Goal: Information Seeking & Learning: Learn about a topic

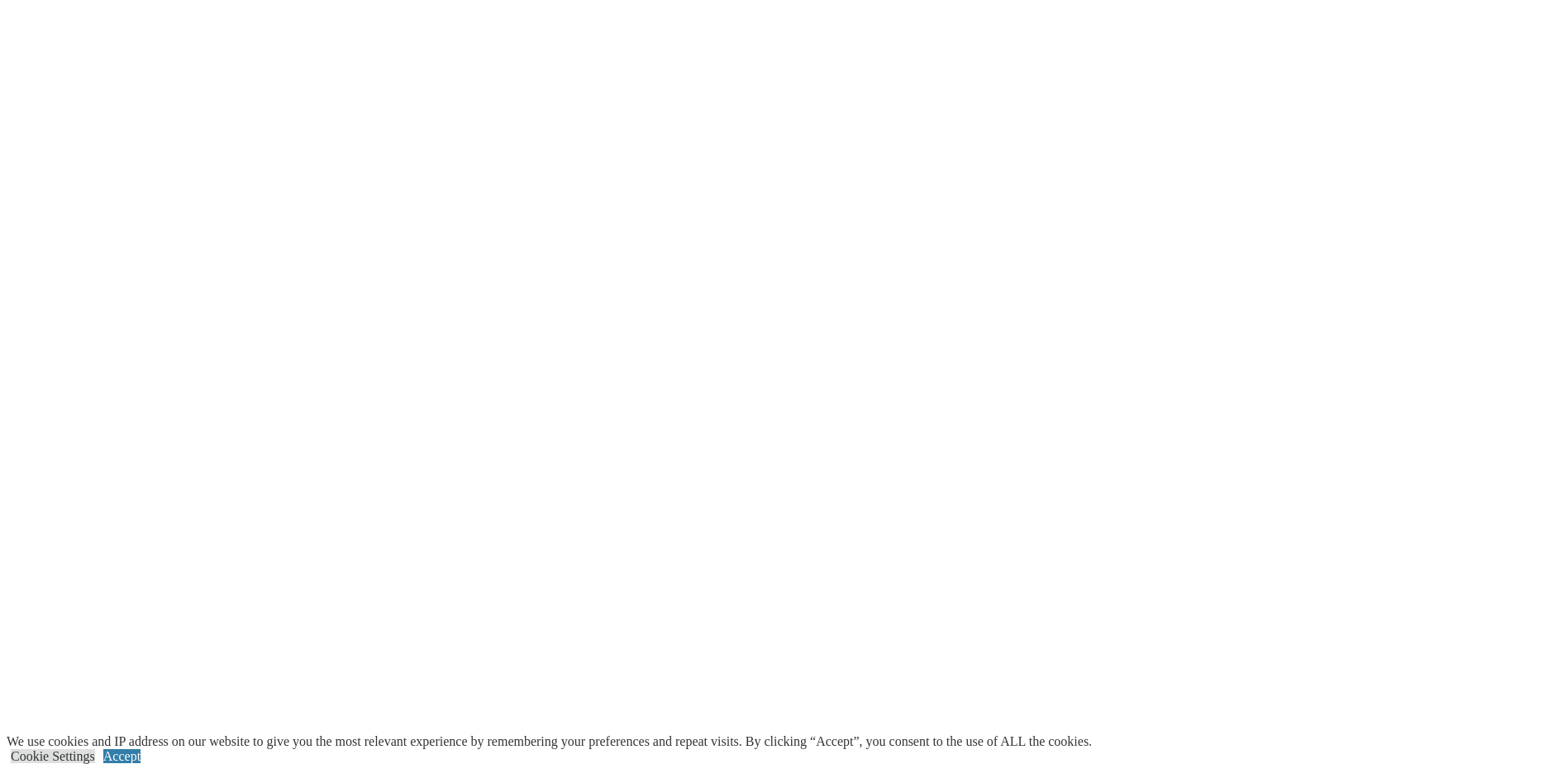
scroll to position [2727, 0]
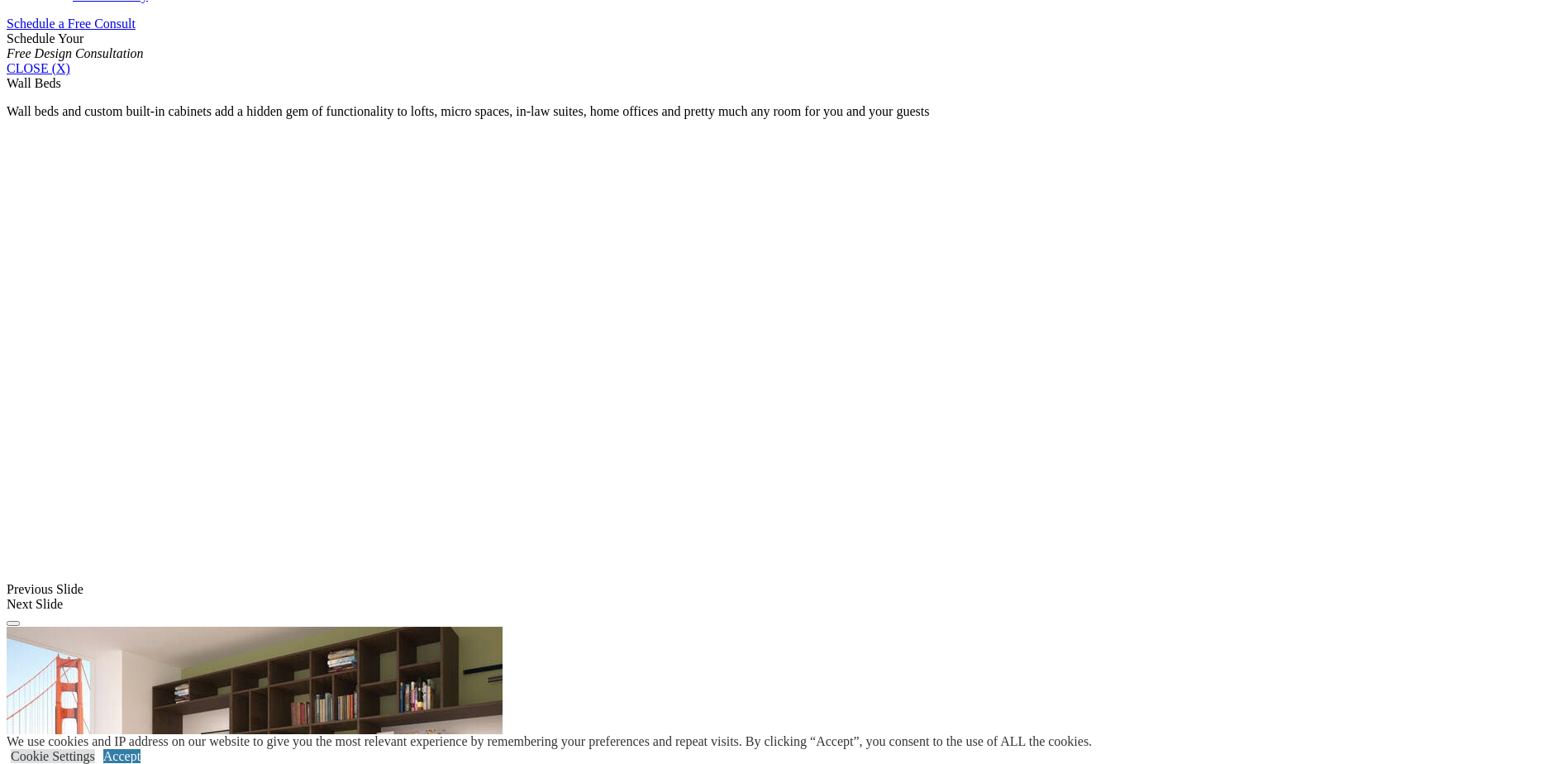
scroll to position [1134, 0]
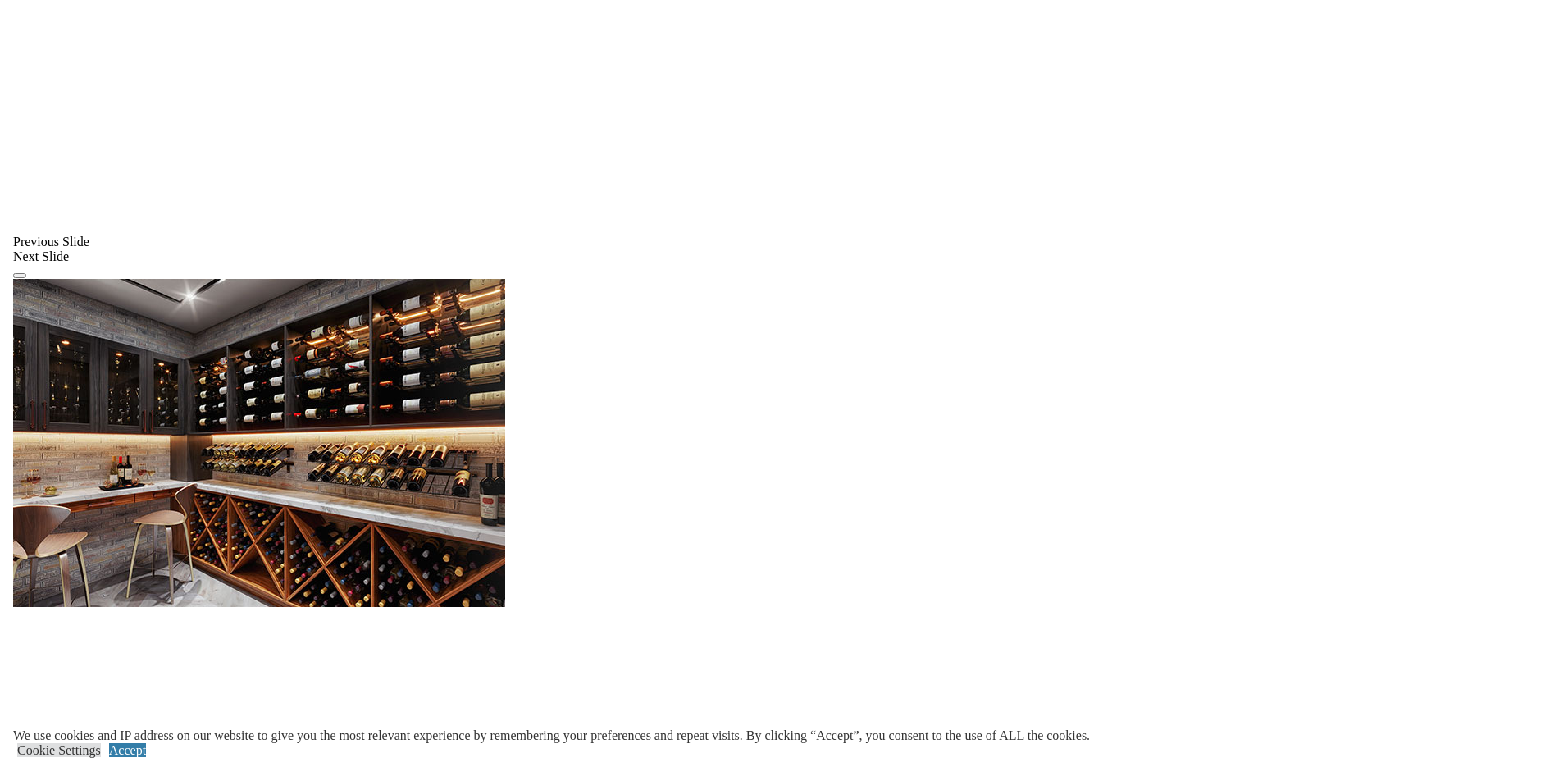
scroll to position [1262, 0]
